Goal: Transaction & Acquisition: Book appointment/travel/reservation

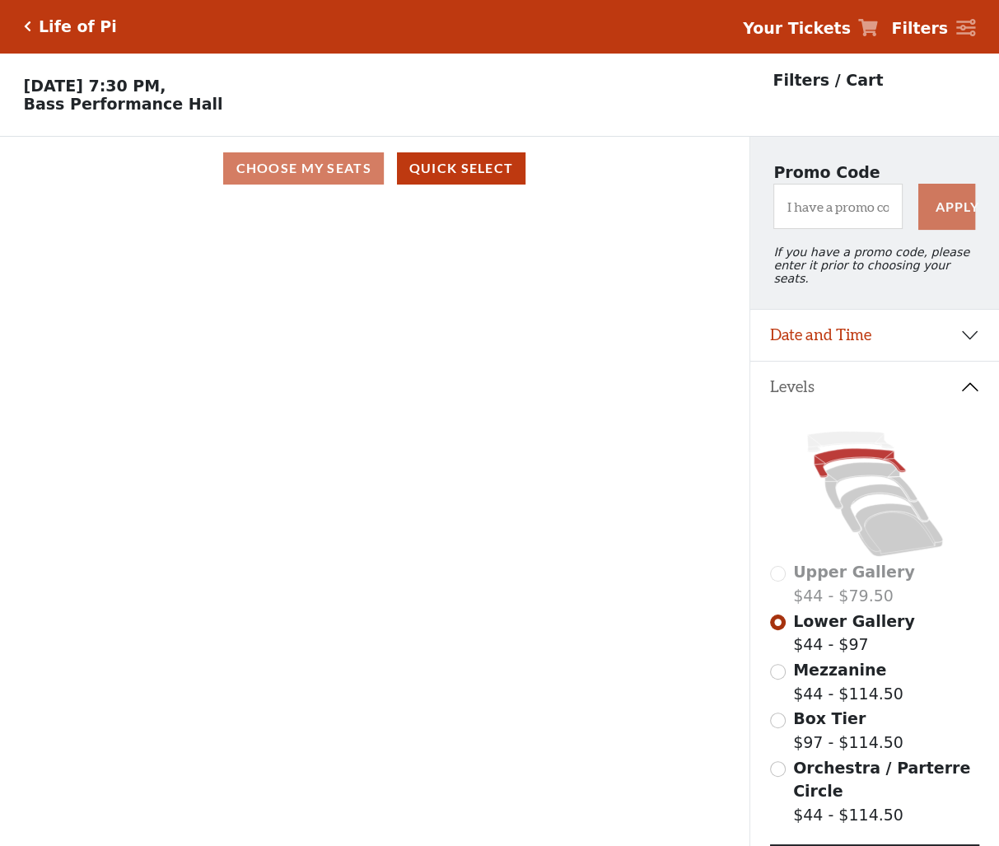
drag, startPoint x: 497, startPoint y: 300, endPoint x: 539, endPoint y: 302, distance: 42.1
click at [502, 296] on div "Current Level Lower Gallery Click on a level below to open the Select Your Own …" at bounding box center [374, 540] width 749 height 680
click at [808, 665] on span "Mezzanine" at bounding box center [839, 669] width 93 height 18
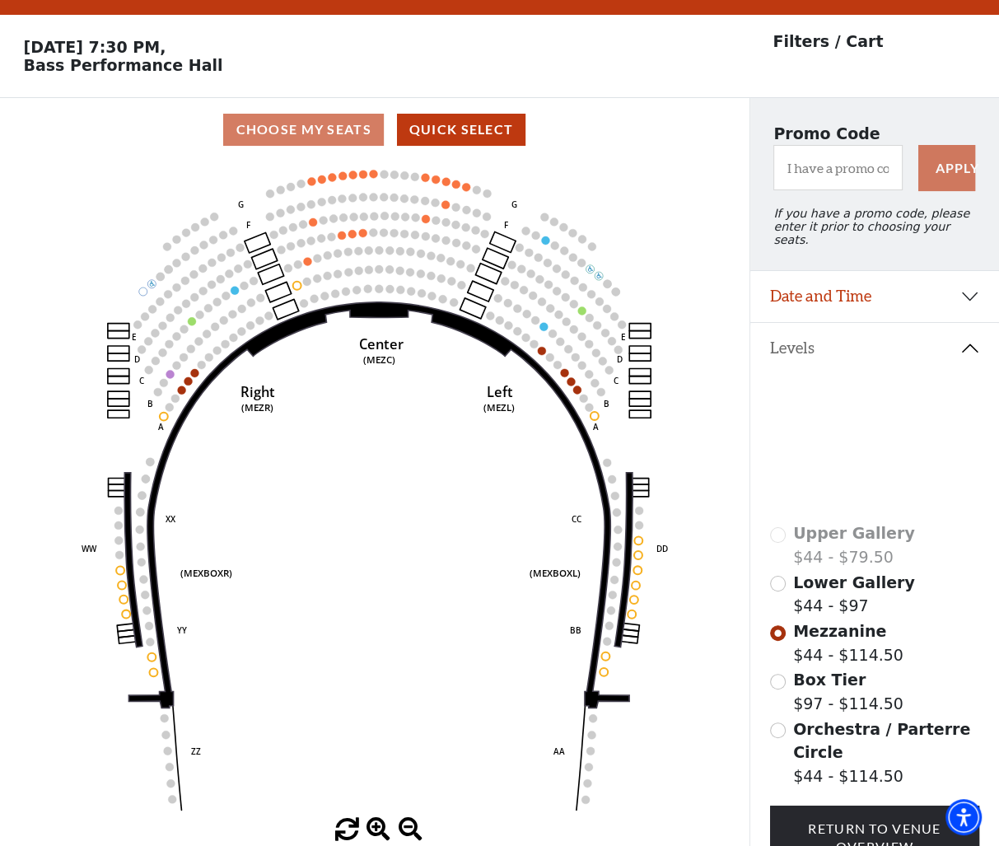
scroll to position [76, 0]
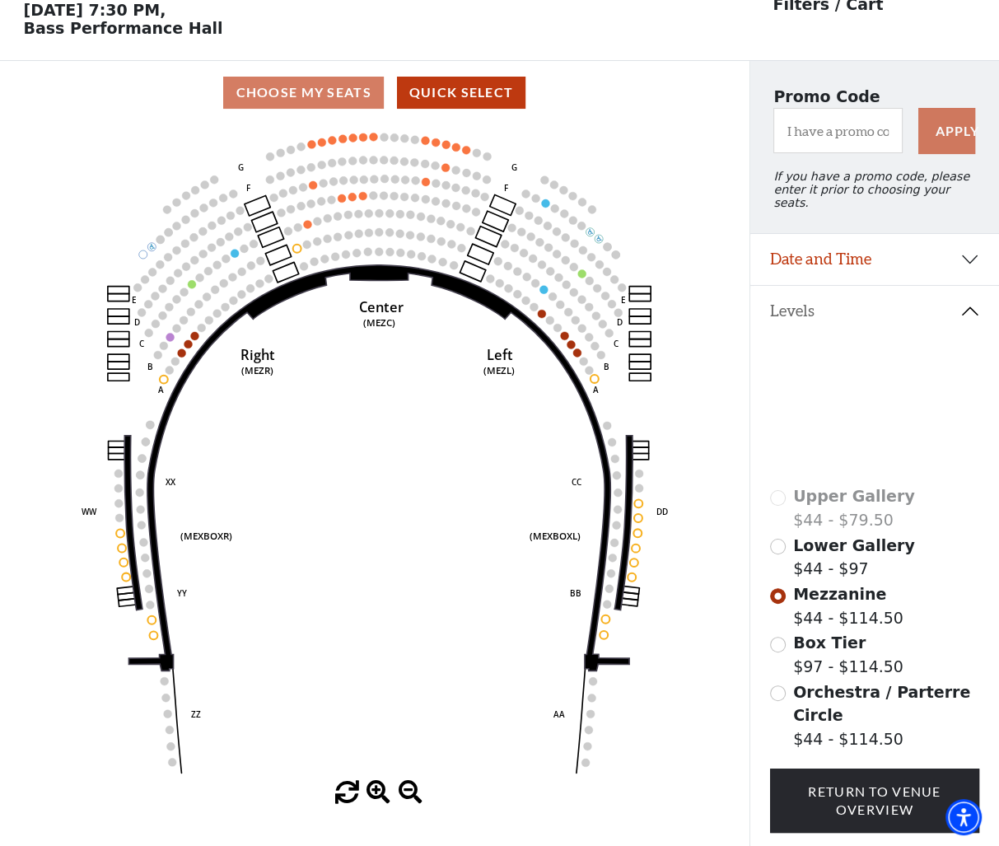
click at [791, 536] on div "Lower Gallery $44 - $97" at bounding box center [875, 557] width 210 height 47
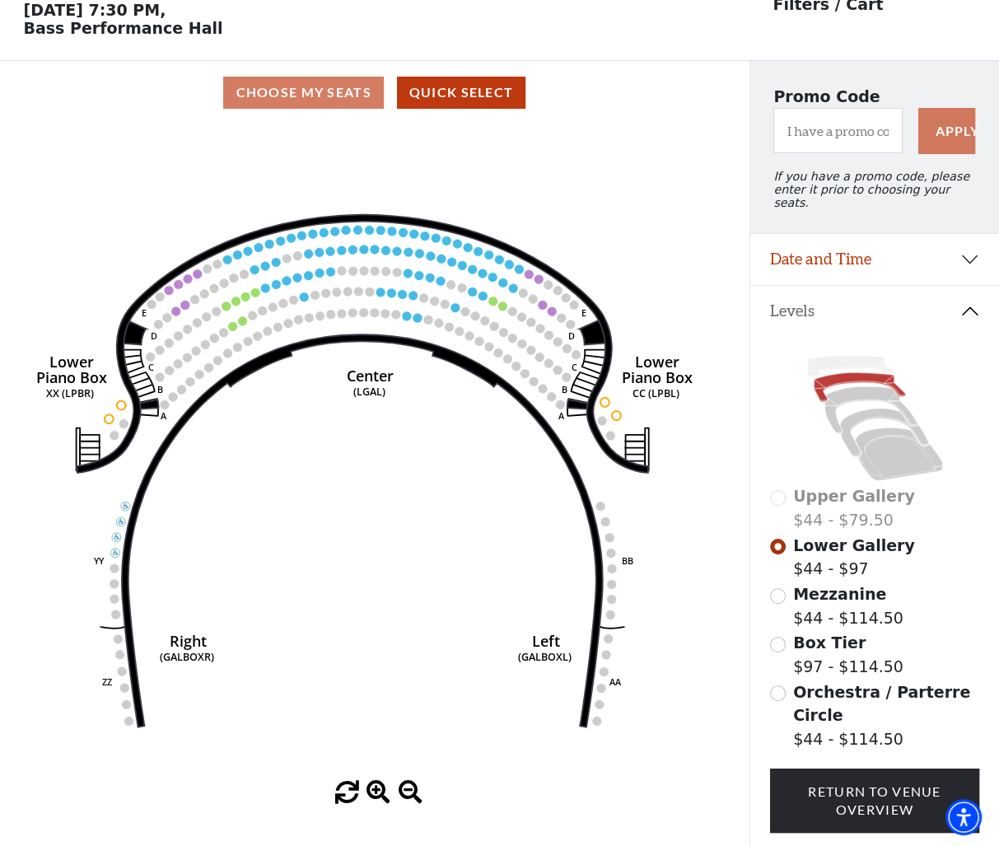
drag, startPoint x: 352, startPoint y: 450, endPoint x: 343, endPoint y: 469, distance: 20.3
click at [343, 469] on icon "Right (GALBOXR) E D C B A E D C B A YY ZZ Left (GALBOXL) BB AA Center Lower Pia…" at bounding box center [374, 452] width 674 height 656
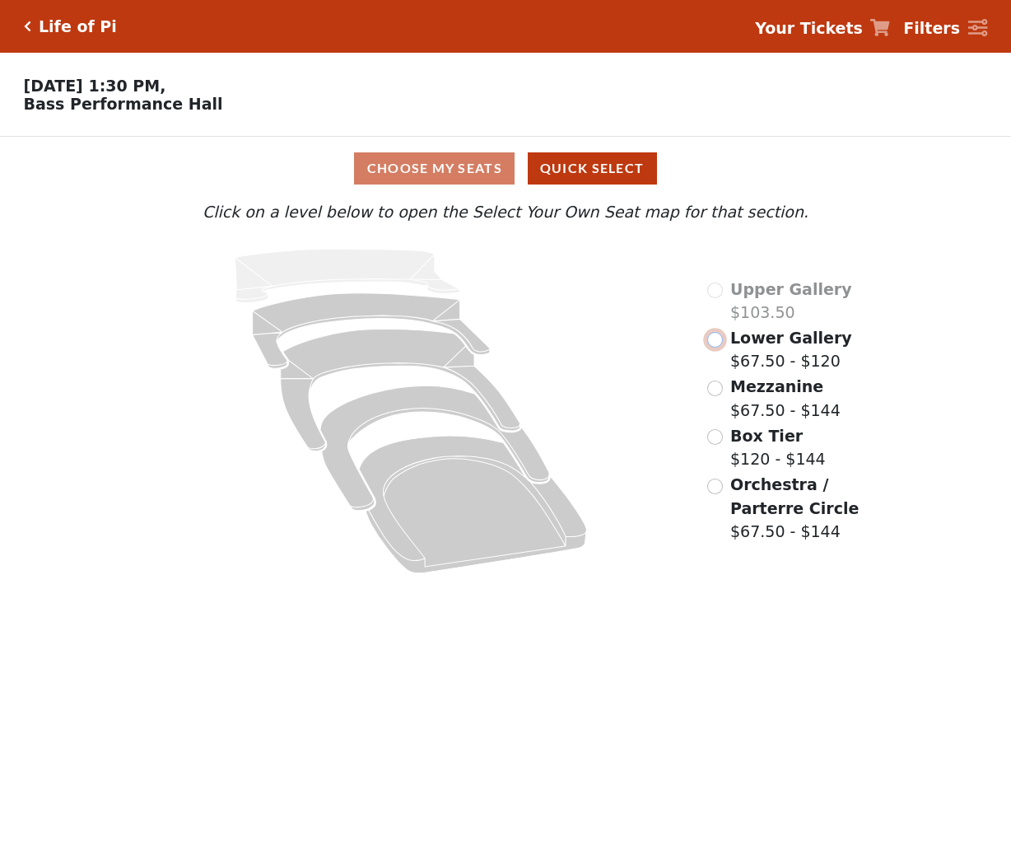
click at [710, 347] on input "radio" at bounding box center [715, 340] width 16 height 16
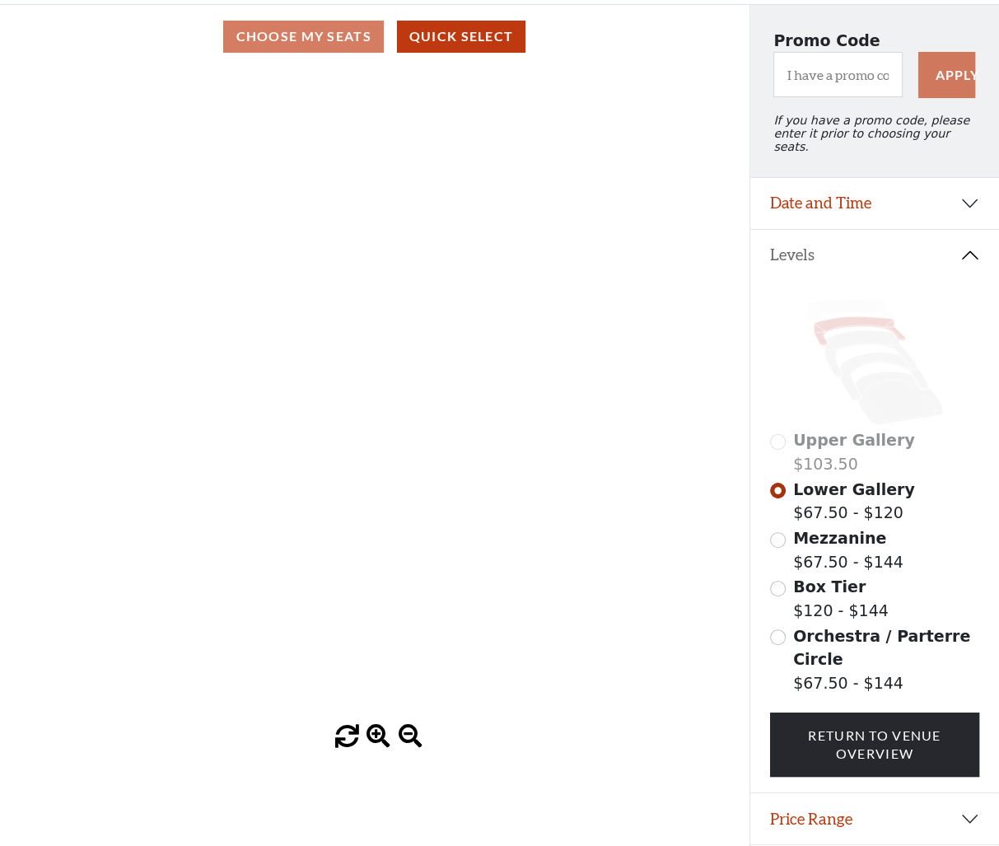
scroll to position [165, 0]
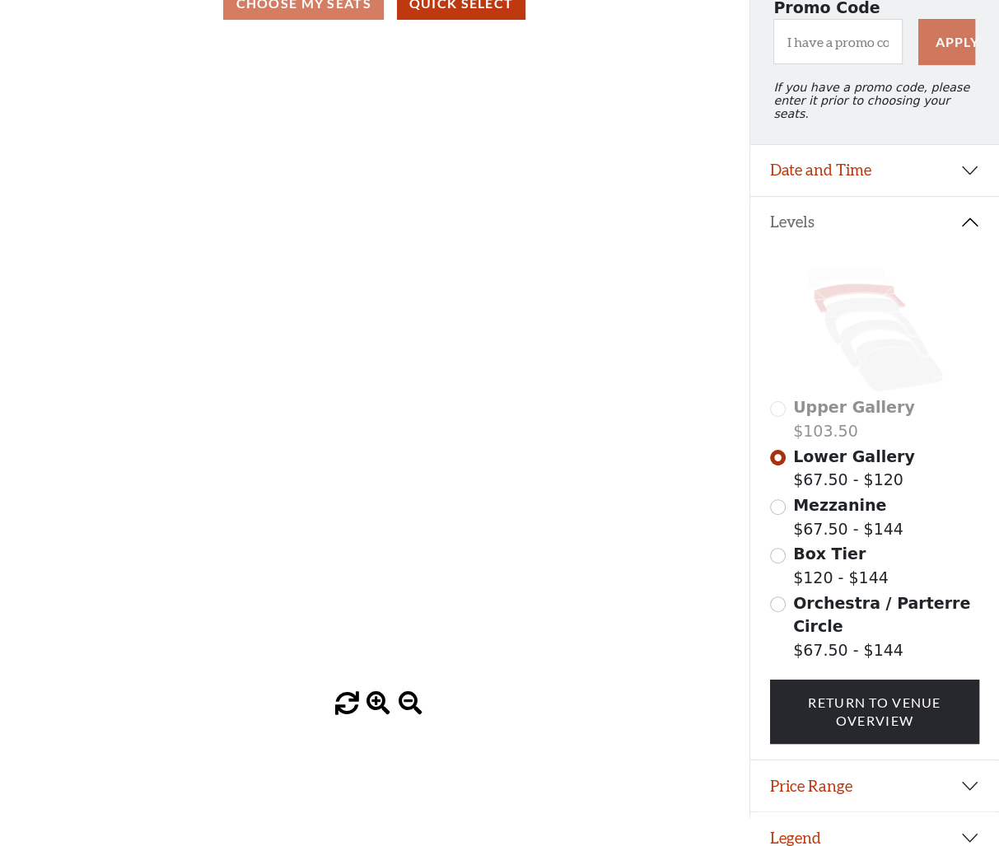
click at [800, 510] on span "Mezzanine" at bounding box center [839, 505] width 93 height 18
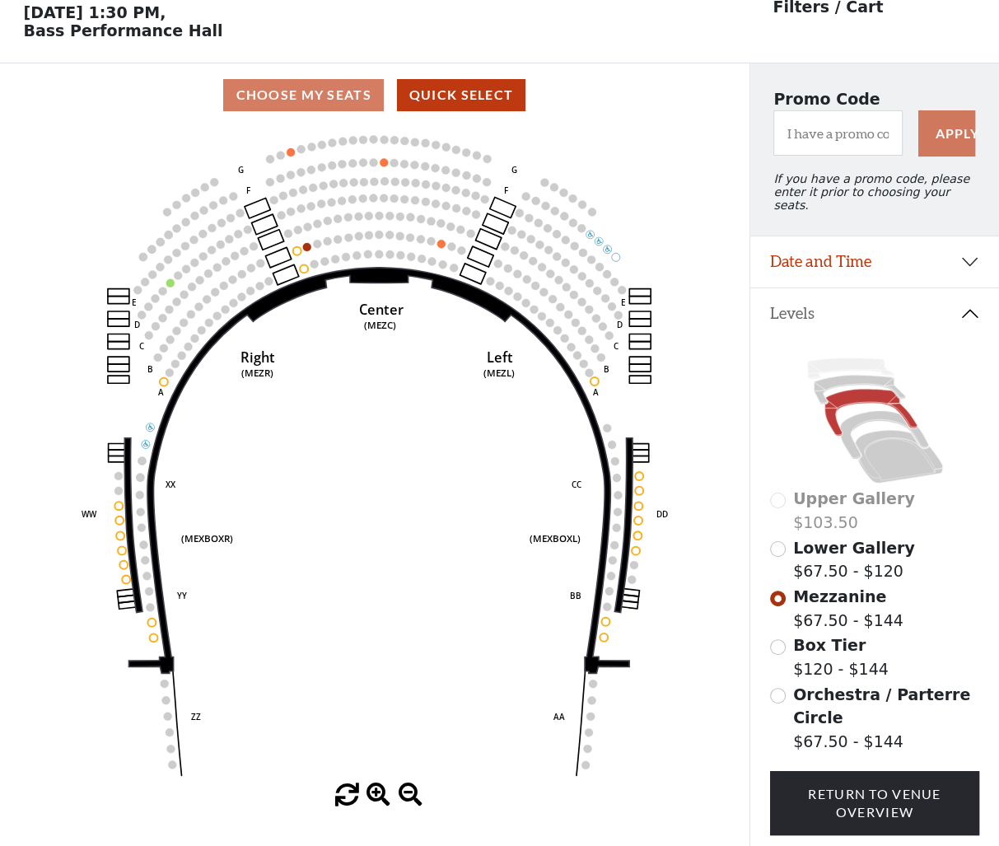
scroll to position [76, 0]
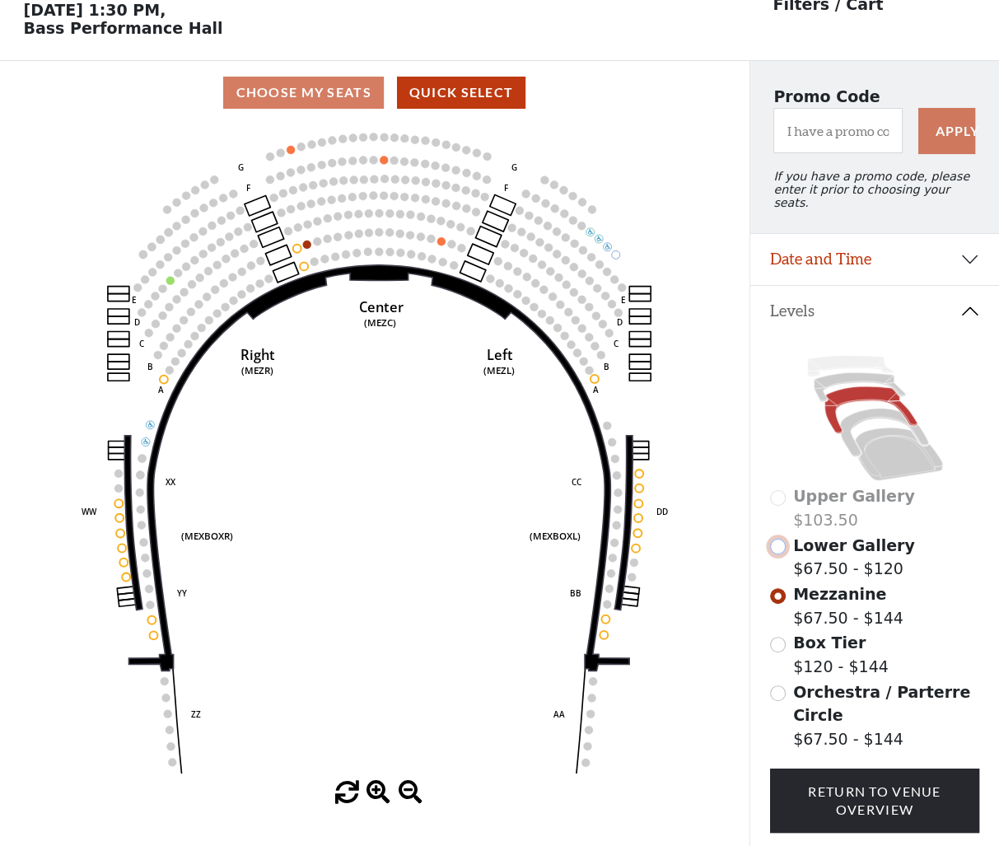
click at [774, 539] on input "radio" at bounding box center [778, 547] width 16 height 16
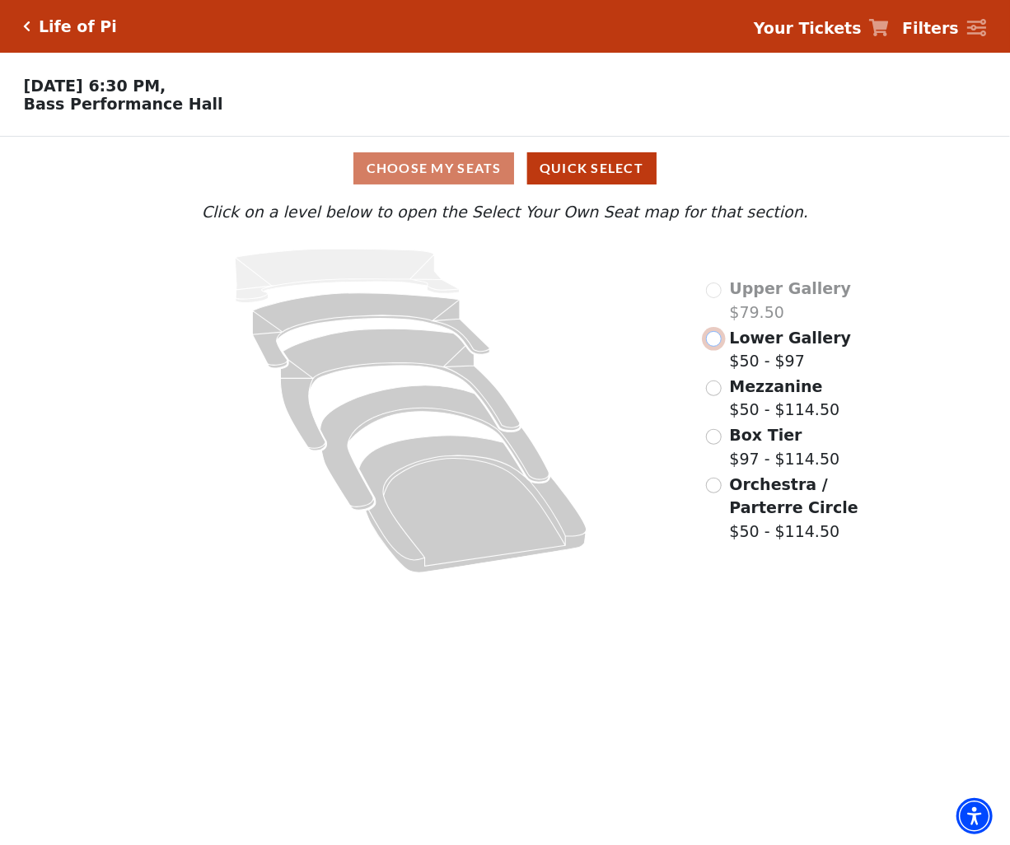
click at [719, 347] on input "Lower Gallery$50 - $97\a" at bounding box center [714, 339] width 16 height 16
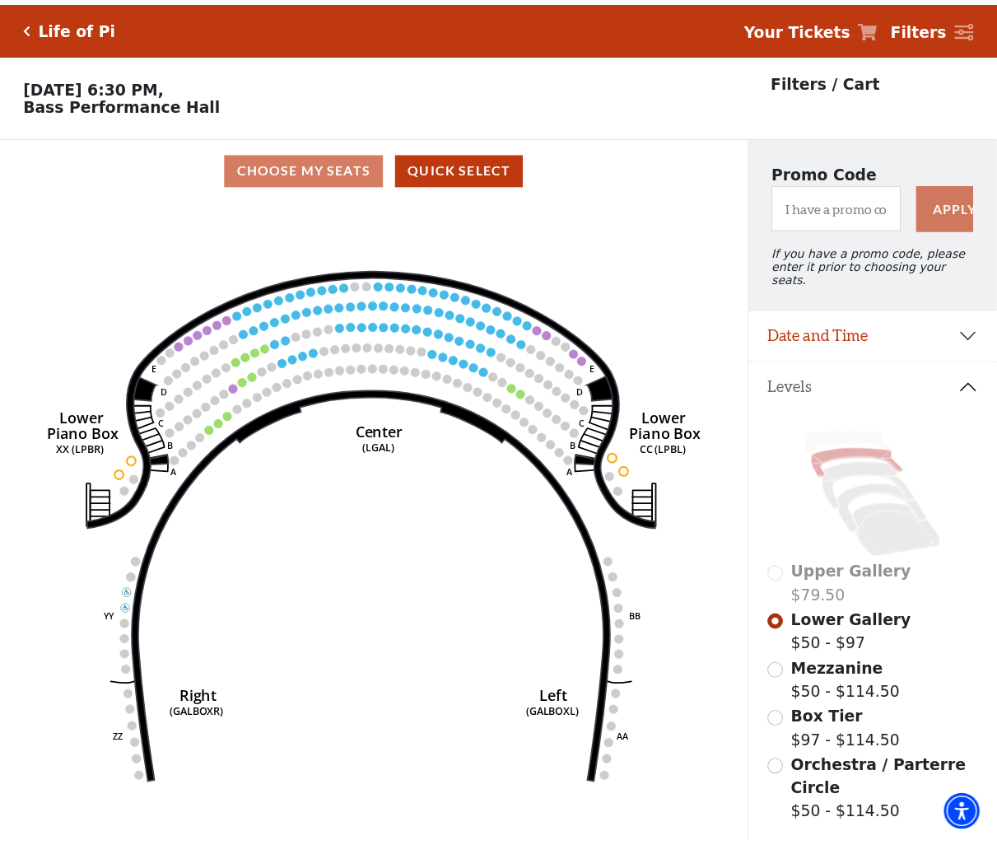
scroll to position [76, 0]
